Goal: Information Seeking & Learning: Check status

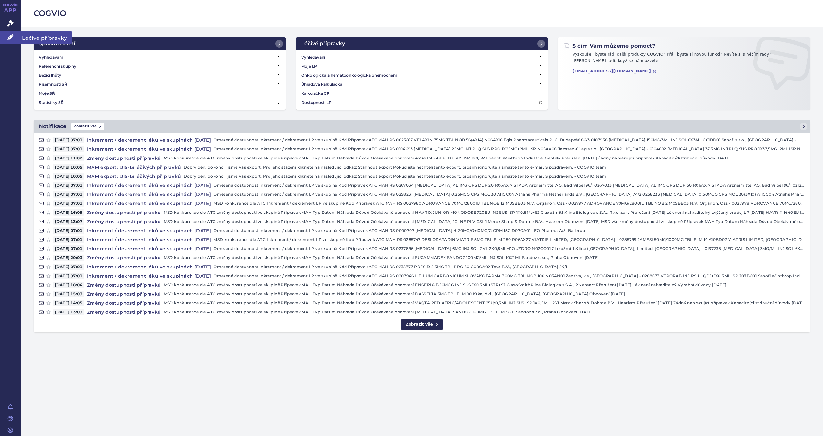
click at [8, 34] on icon at bounding box center [10, 37] width 6 height 6
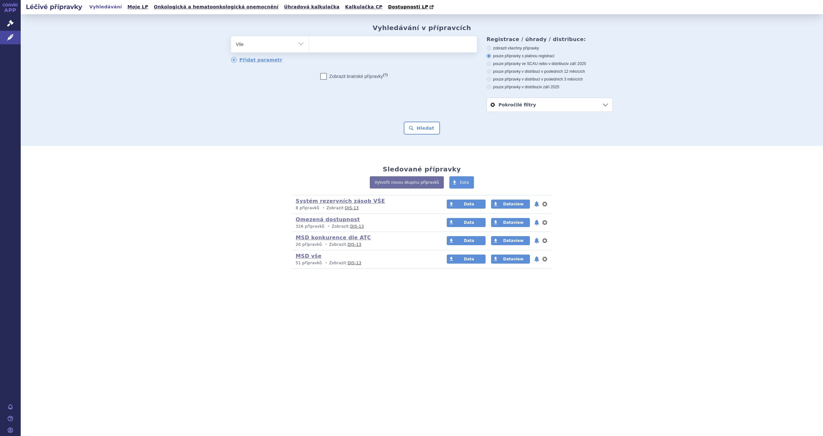
click at [343, 45] on ul at bounding box center [393, 43] width 168 height 14
click at [309, 45] on select at bounding box center [309, 44] width 0 height 16
type input "ava"
type input "avaxi"
type input "avaxim"
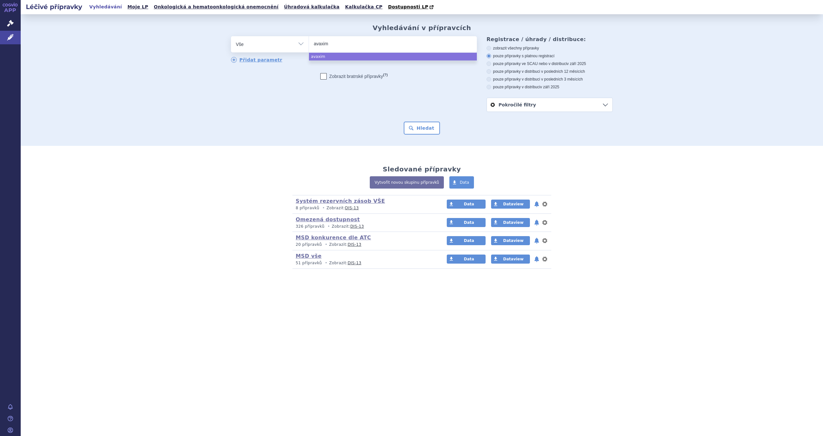
select select "avaxim"
click at [425, 123] on button "Hledat" at bounding box center [422, 128] width 37 height 13
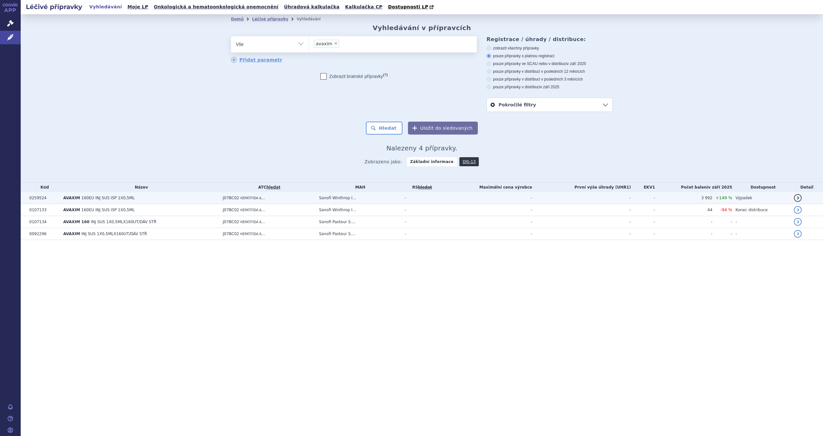
click at [109, 198] on span "160EU INJ SUS ISP 1X0,5ML" at bounding box center [108, 198] width 53 height 5
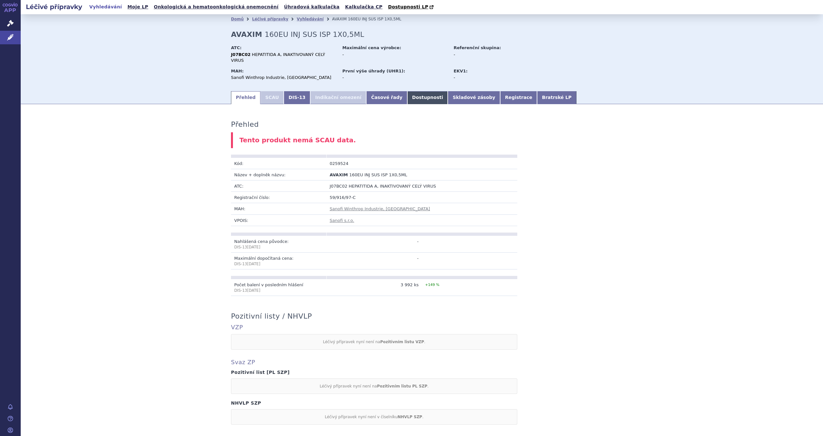
click at [407, 97] on link "Dostupnosti" at bounding box center [427, 97] width 41 height 13
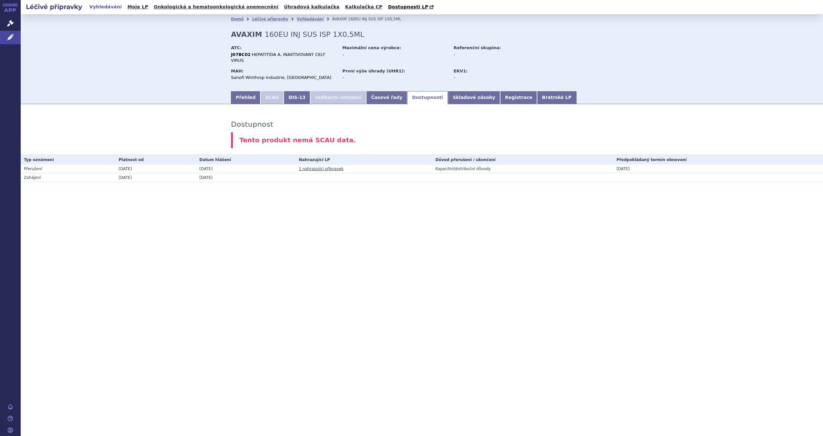
click at [332, 167] on link "1 nahrazující přípravek" at bounding box center [321, 169] width 45 height 5
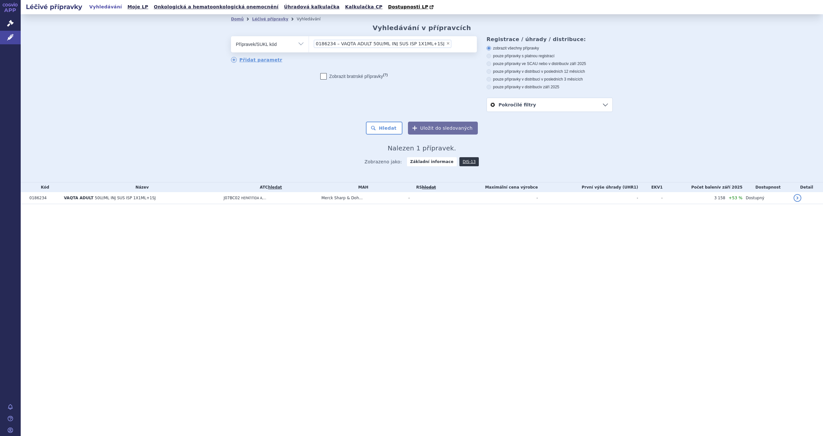
click at [446, 43] on span "×" at bounding box center [448, 43] width 4 height 4
click at [309, 43] on select "0186234 – VAQTA ADULT 50U/ML INJ SUS ISP 1X1ML+1SJ" at bounding box center [309, 44] width 0 height 16
select select
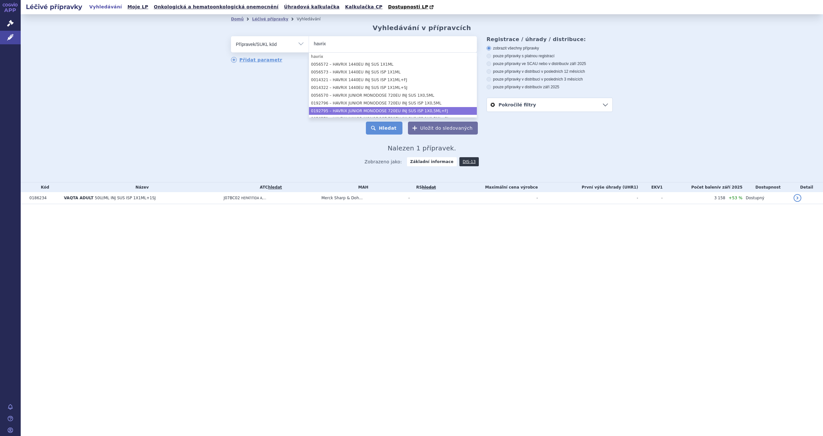
type input "havrix"
click at [379, 123] on button "Hledat" at bounding box center [384, 128] width 37 height 13
select select "d5a82adc-49e0-44ce-9075-290e3bd009ac"
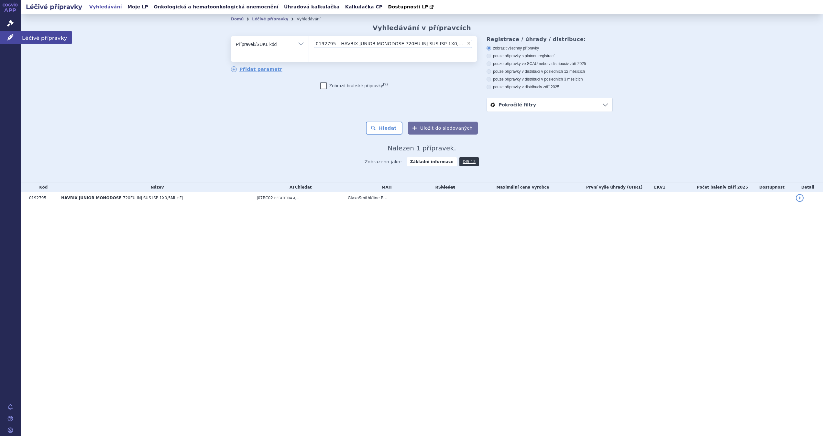
click at [10, 37] on icon at bounding box center [10, 37] width 6 height 6
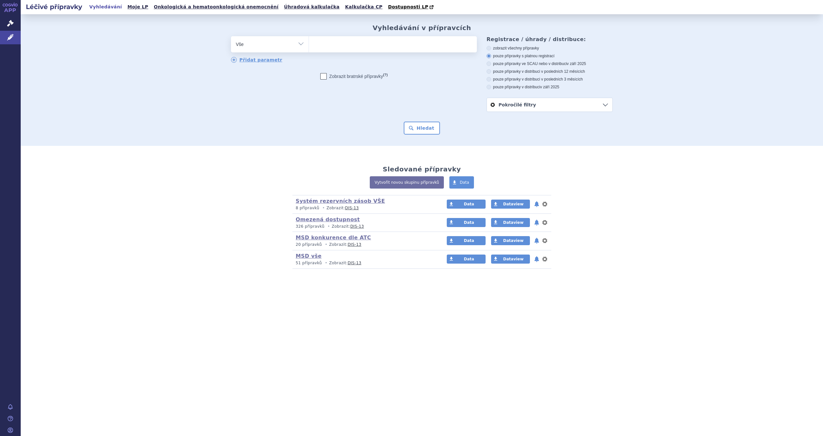
click at [325, 45] on ul at bounding box center [393, 43] width 168 height 14
click at [309, 45] on select at bounding box center [309, 44] width 0 height 16
type input "hav"
type input "havri"
type input "havrix"
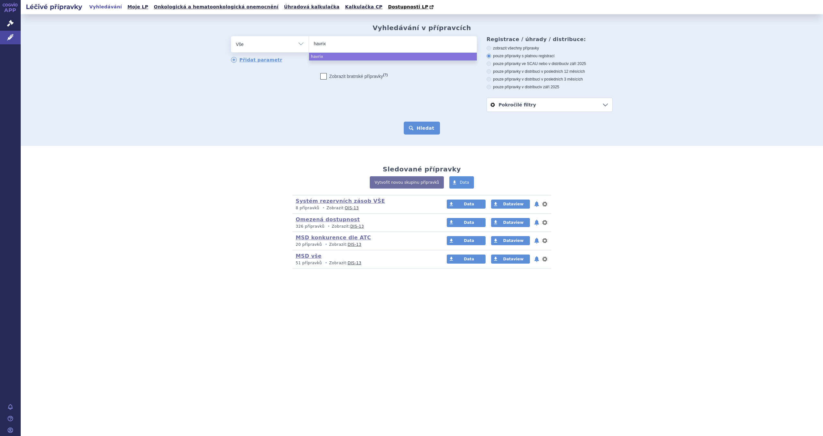
select select "havrix"
click at [432, 131] on button "Hledat" at bounding box center [422, 128] width 37 height 13
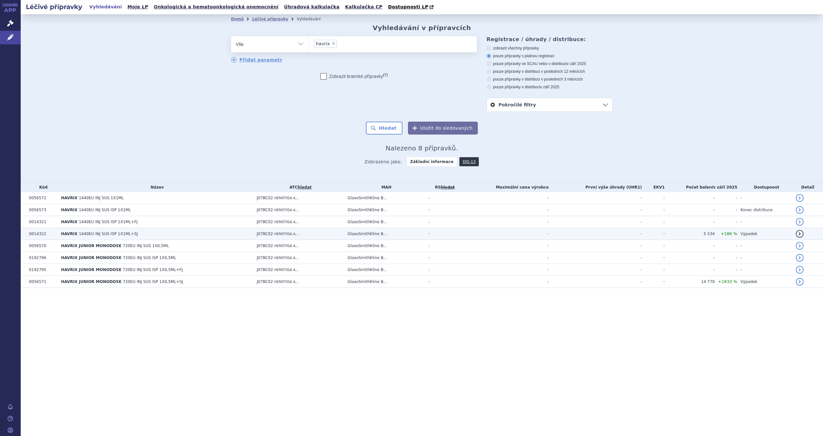
click at [122, 232] on span "1440EU INJ SUS ISP 1X1ML+SJ" at bounding box center [108, 234] width 59 height 5
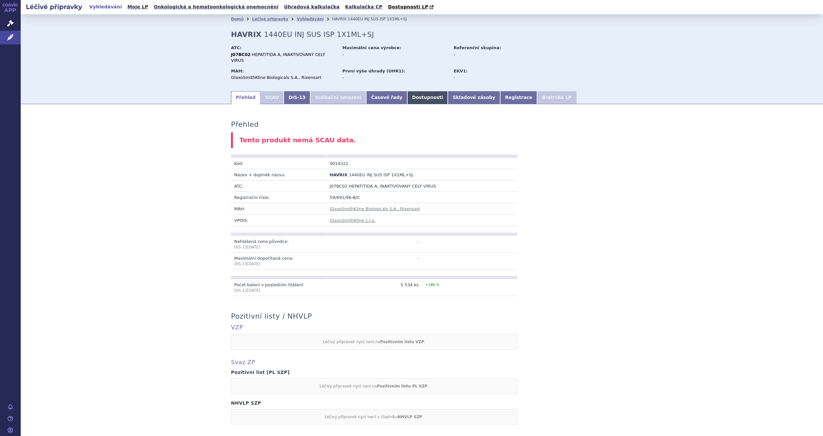
click at [407, 91] on link "Dostupnosti" at bounding box center [427, 97] width 41 height 13
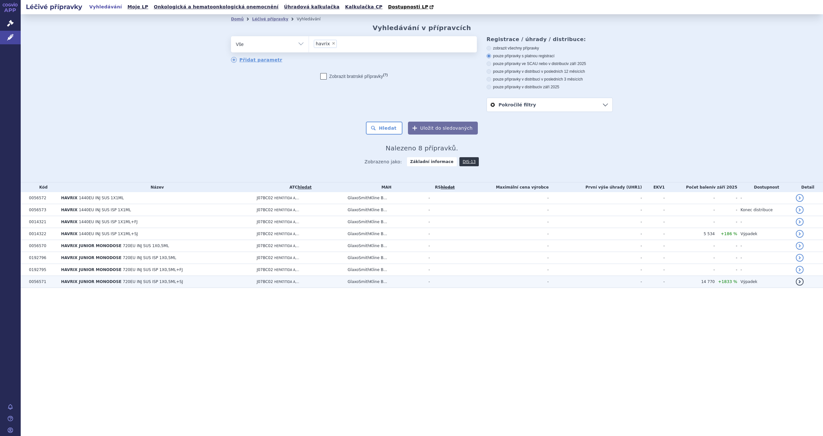
click at [145, 282] on span "720EU INJ SUS ISP 1X0,5ML+SJ" at bounding box center [153, 282] width 60 height 5
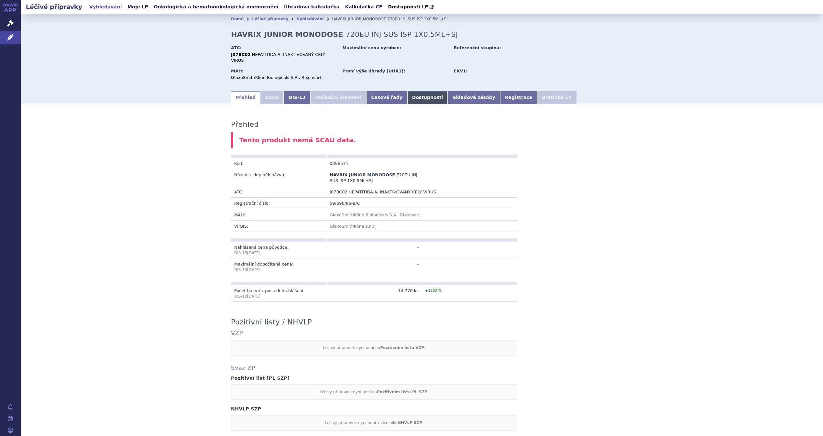
click at [407, 91] on link "Dostupnosti" at bounding box center [427, 97] width 41 height 13
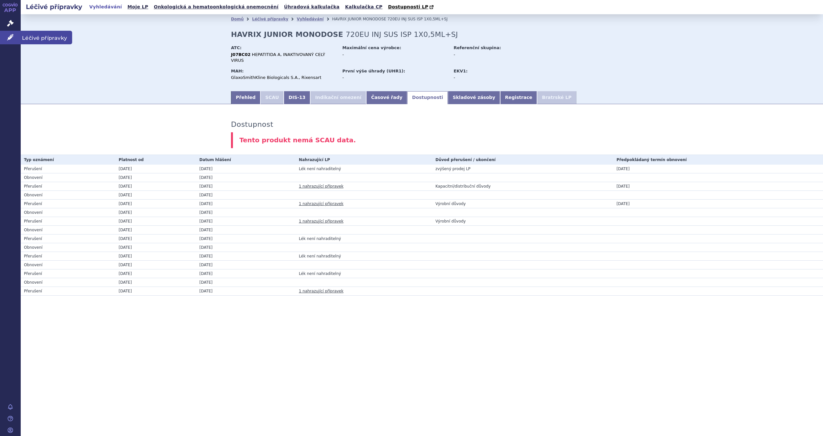
click at [7, 35] on icon at bounding box center [10, 37] width 6 height 6
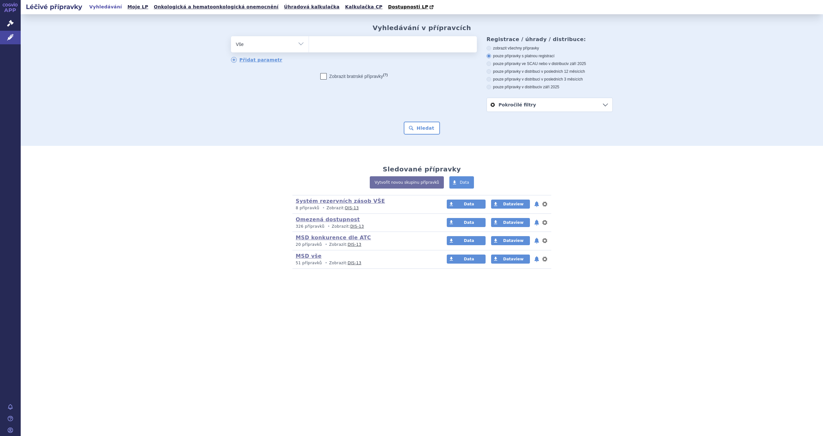
click at [337, 43] on ul at bounding box center [393, 43] width 168 height 14
click at [309, 43] on select at bounding box center [309, 44] width 0 height 16
type input "av"
type input "avax"
type input "avaxim"
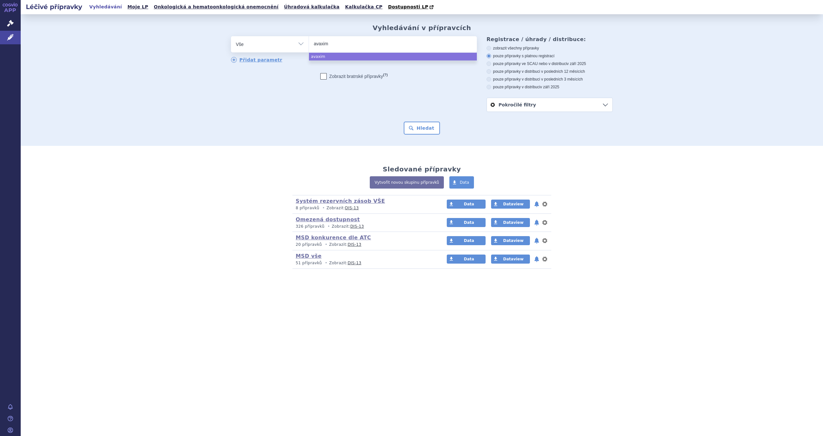
select select "avaxim"
click at [425, 129] on button "Hledat" at bounding box center [422, 128] width 37 height 13
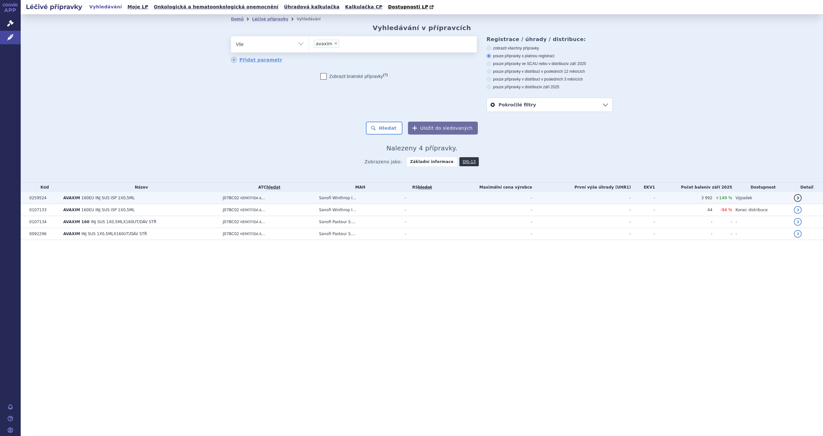
click at [110, 198] on span "160EU INJ SUS ISP 1X0,5ML" at bounding box center [108, 198] width 53 height 5
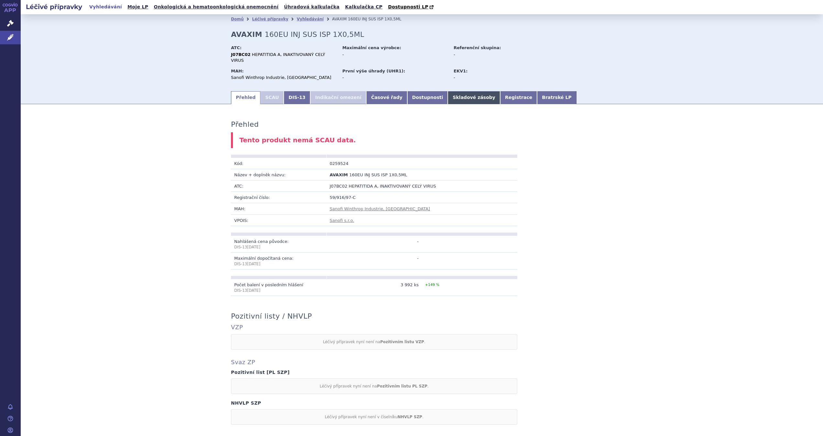
click at [448, 91] on link "Skladové zásoby" at bounding box center [474, 97] width 52 height 13
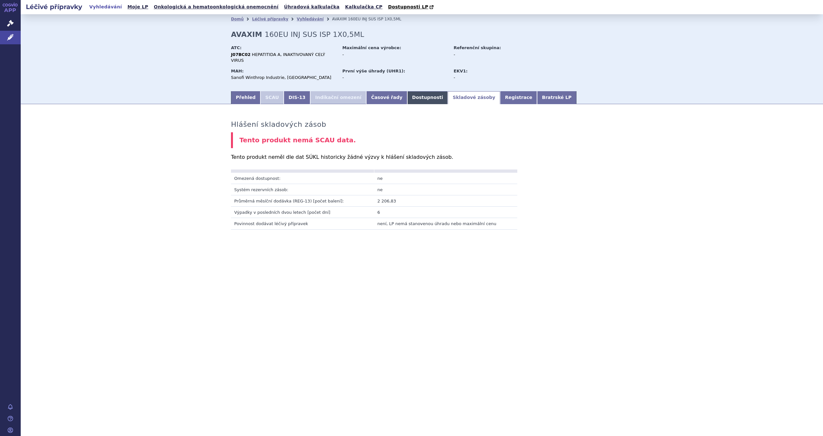
click at [407, 91] on link "Dostupnosti" at bounding box center [427, 97] width 41 height 13
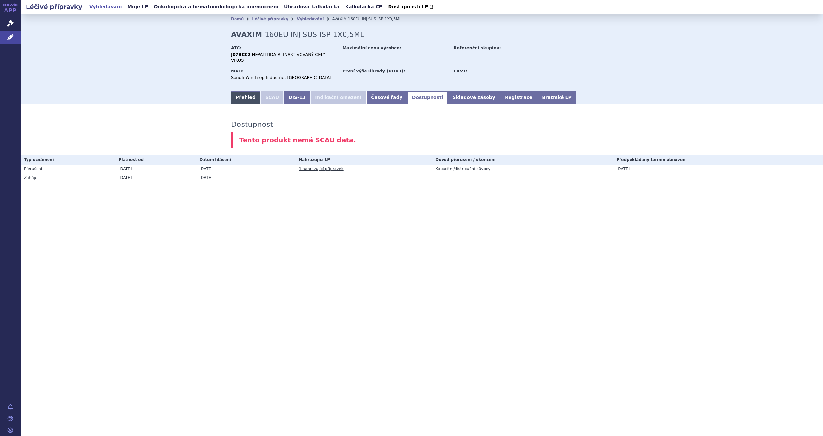
click at [244, 91] on link "Přehled" at bounding box center [245, 97] width 29 height 13
